Goal: Transaction & Acquisition: Purchase product/service

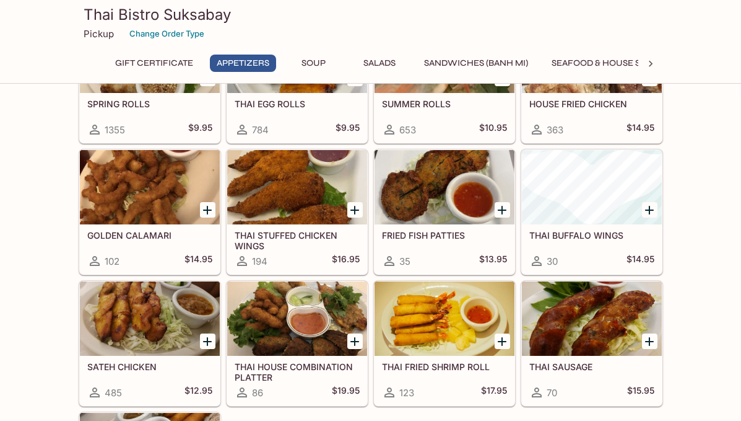
scroll to position [290, 0]
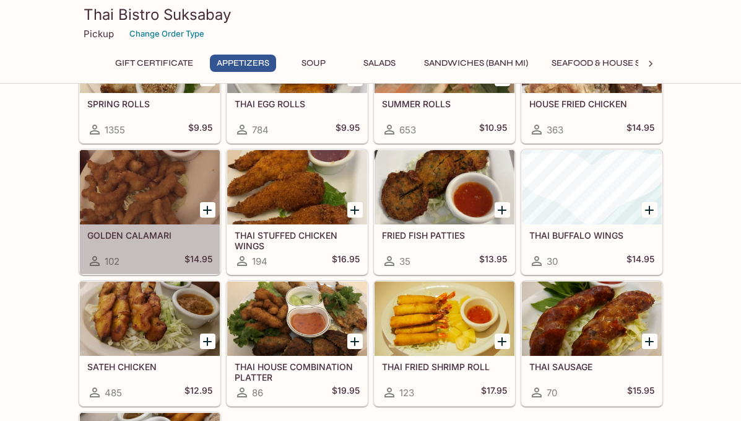
click at [142, 204] on div at bounding box center [150, 187] width 140 height 74
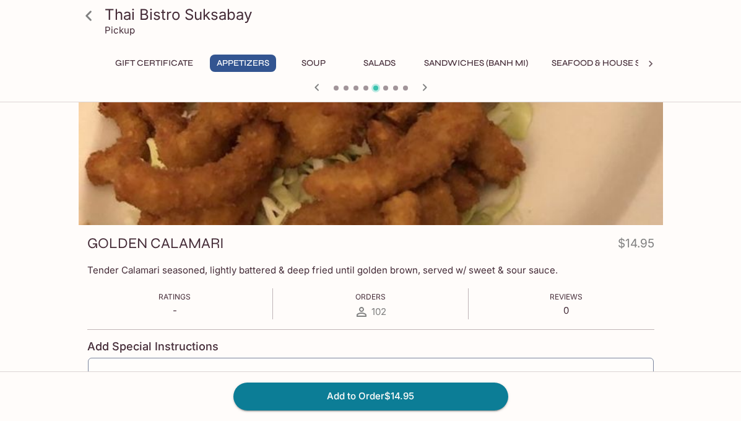
scroll to position [47, 0]
click at [649, 63] on icon at bounding box center [651, 64] width 12 height 12
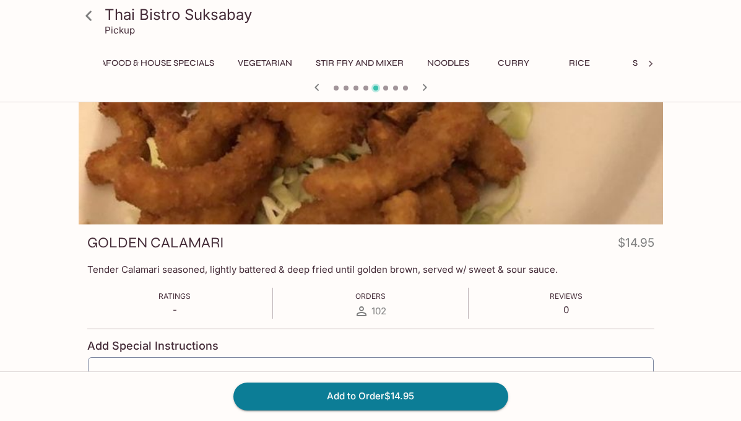
scroll to position [0, 522]
click at [325, 61] on button "Stir Fry and Mixer" at bounding box center [300, 63] width 102 height 17
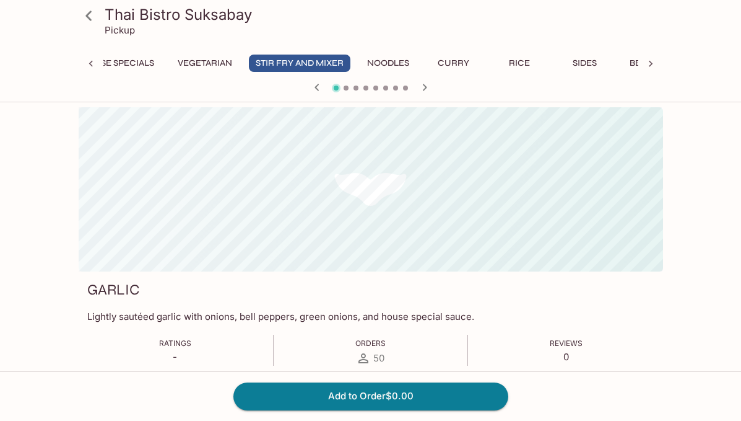
scroll to position [0, 0]
click at [425, 87] on icon "button" at bounding box center [424, 87] width 15 height 15
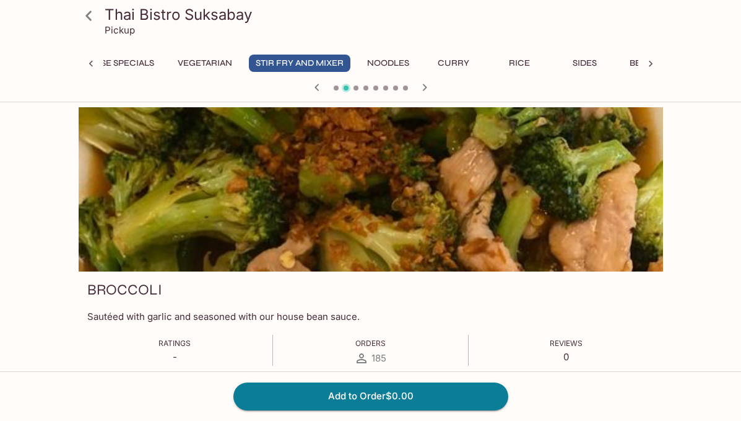
click at [425, 87] on icon "button" at bounding box center [424, 87] width 15 height 15
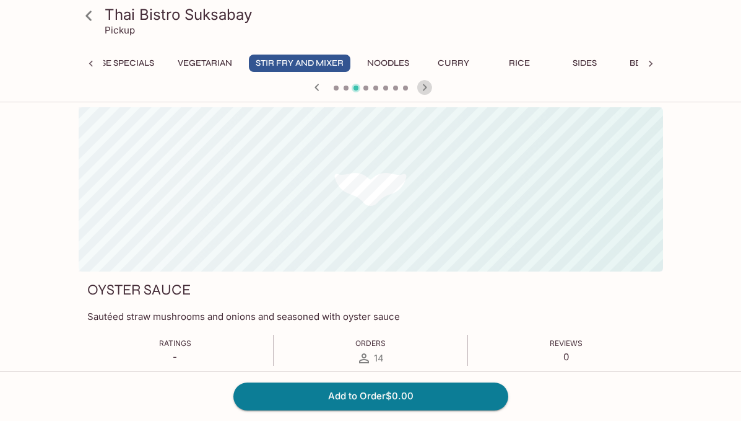
click at [425, 87] on icon "button" at bounding box center [424, 87] width 15 height 15
click at [426, 84] on icon "button" at bounding box center [424, 87] width 15 height 15
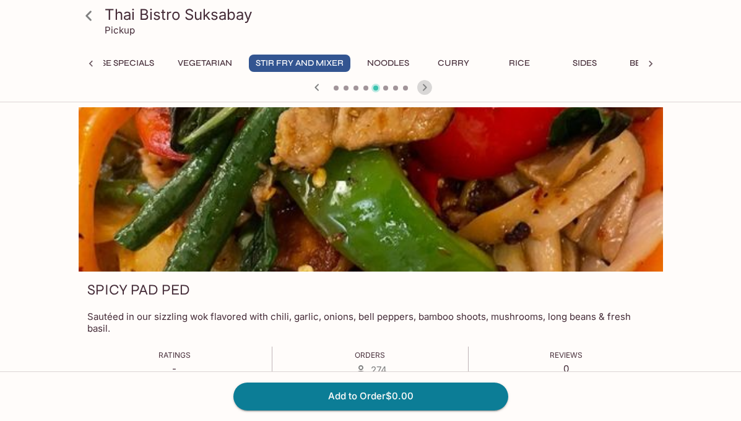
click at [426, 87] on icon "button" at bounding box center [424, 87] width 4 height 7
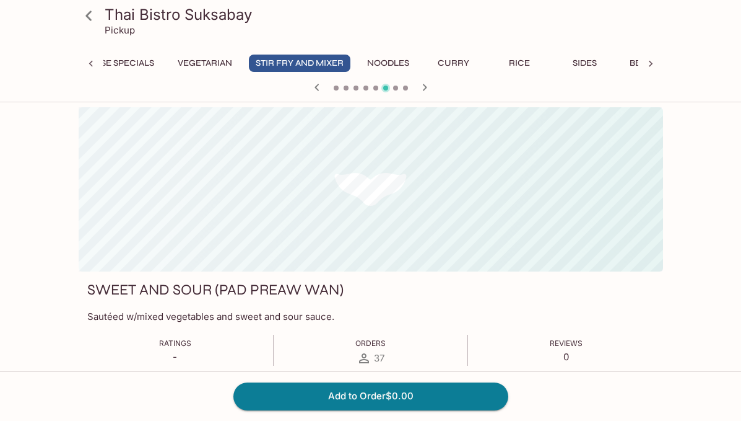
click at [426, 87] on icon "button" at bounding box center [424, 87] width 4 height 7
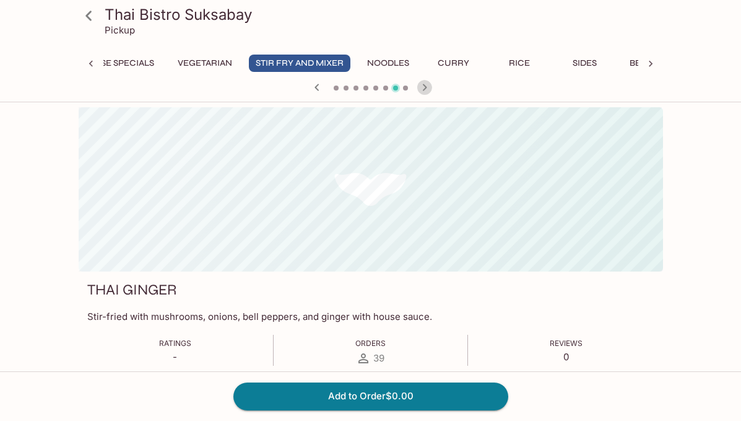
click at [420, 88] on icon "button" at bounding box center [424, 87] width 15 height 15
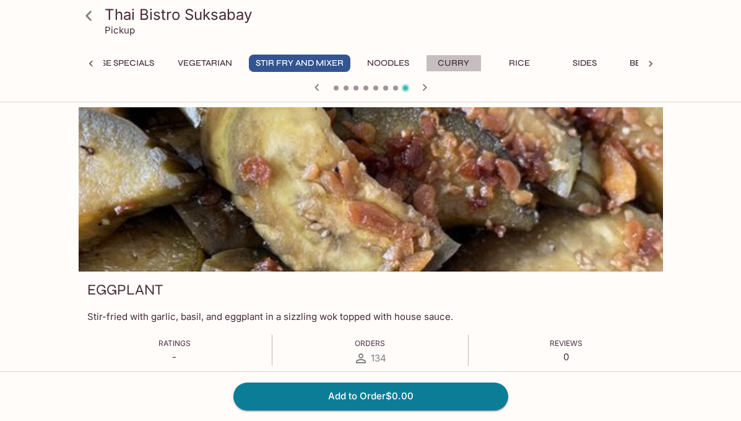
click at [465, 65] on button "Curry" at bounding box center [454, 63] width 56 height 17
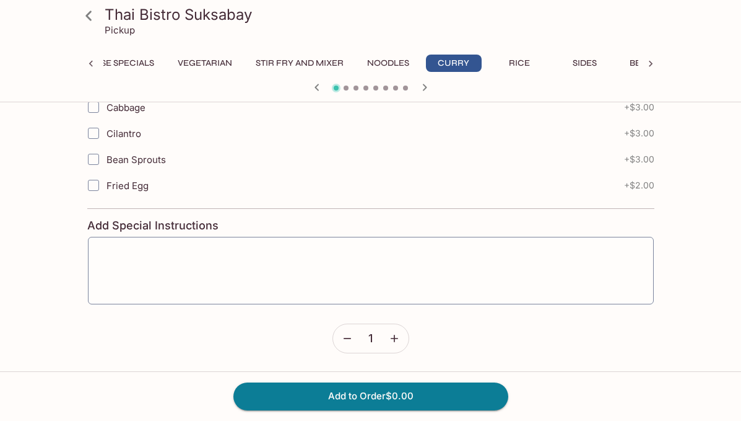
scroll to position [1610, 0]
